Goal: Task Accomplishment & Management: Manage account settings

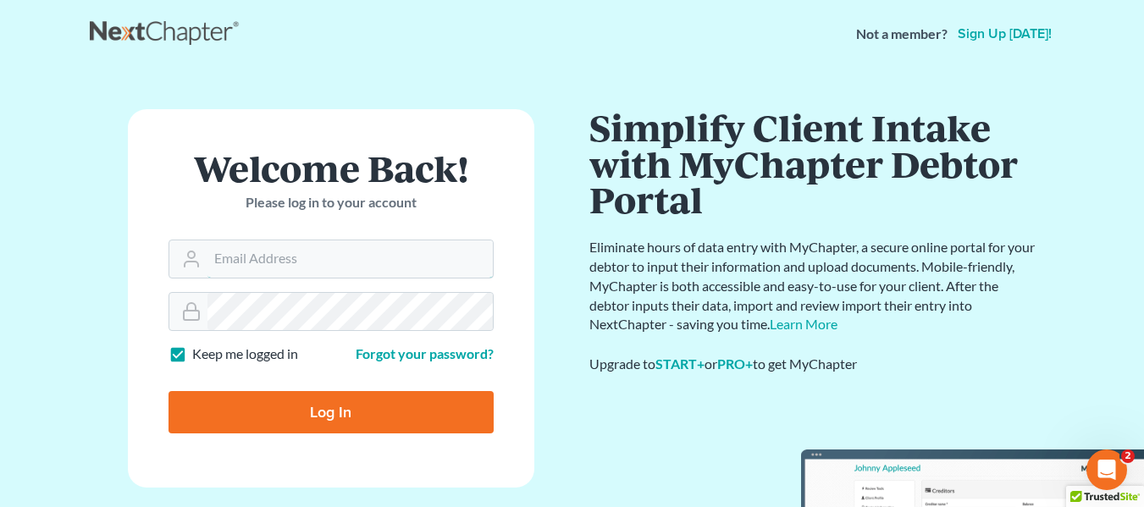
type input "[PERSON_NAME][EMAIL_ADDRESS][DOMAIN_NAME]"
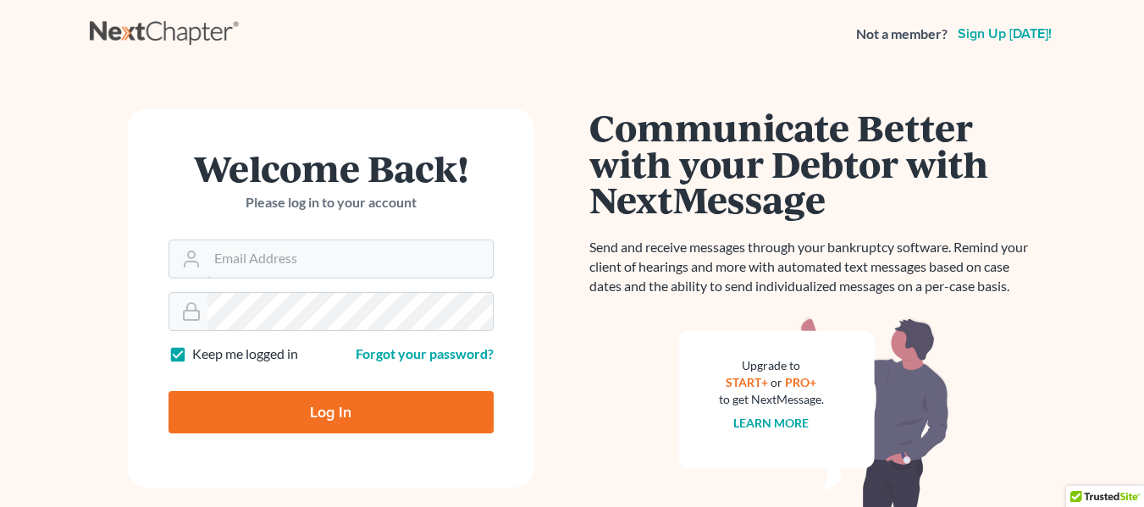
type input "[PERSON_NAME][EMAIL_ADDRESS][DOMAIN_NAME]"
click at [326, 408] on input "Log In" at bounding box center [330, 412] width 325 height 42
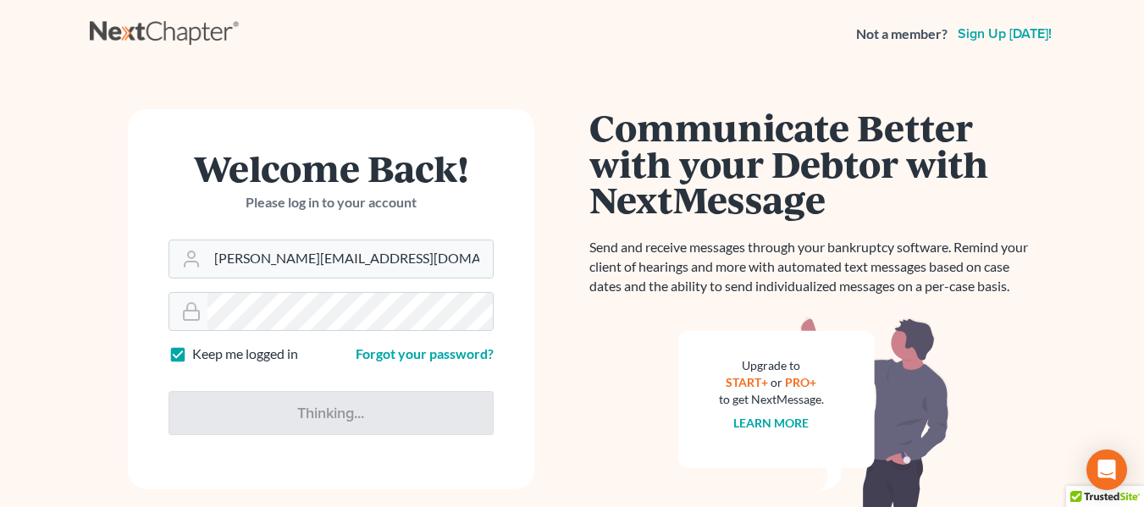
type input "Thinking..."
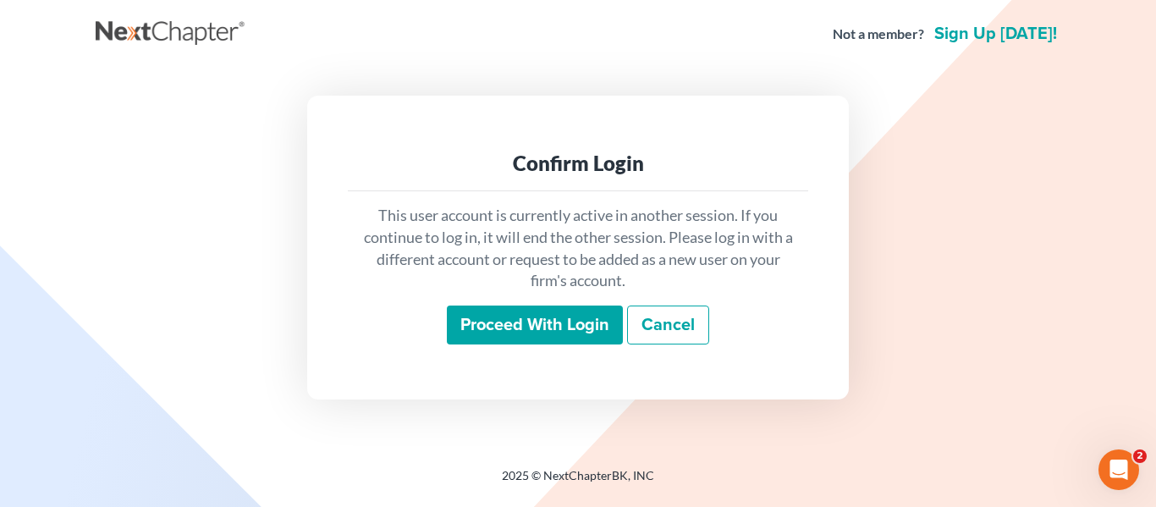
click at [532, 333] on input "Proceed with login" at bounding box center [535, 325] width 176 height 39
